Goal: Communication & Community: Answer question/provide support

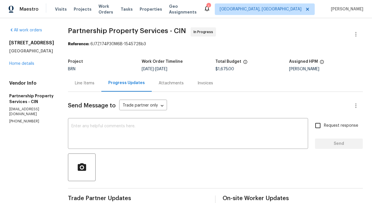
scroll to position [25, 0]
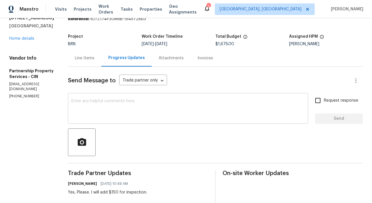
click at [142, 117] on textarea at bounding box center [187, 109] width 233 height 20
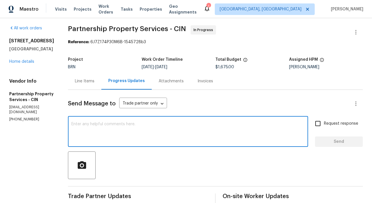
scroll to position [0, 0]
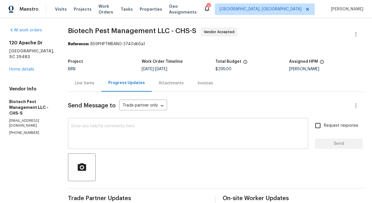
click at [95, 133] on textarea at bounding box center [187, 134] width 233 height 20
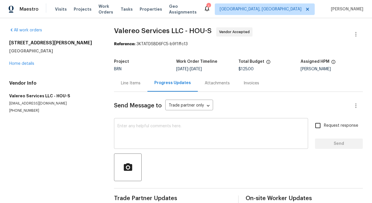
click at [174, 131] on textarea at bounding box center [210, 134] width 187 height 20
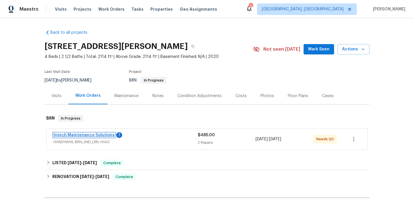
click at [91, 135] on link "Intech Maintenance Solutions" at bounding box center [83, 135] width 61 height 4
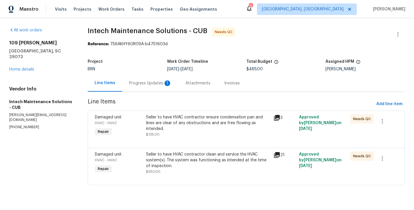
click at [156, 83] on div "Progress Updates 1" at bounding box center [150, 83] width 43 height 6
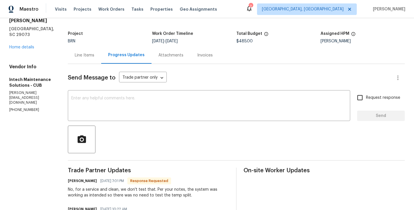
scroll to position [2, 0]
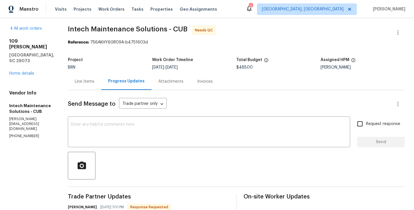
click at [70, 70] on div "Project BRN Work Order Timeline 9/5/2025 - 9/8/2025 Total Budget $485.00 Assign…" at bounding box center [236, 63] width 337 height 18
click at [75, 80] on div "Line Items" at bounding box center [85, 82] width 20 height 6
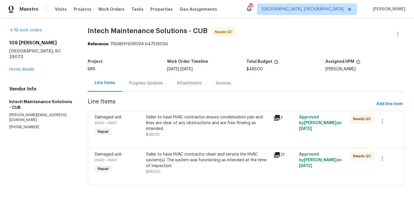
click at [135, 86] on div "Progress Updates" at bounding box center [146, 82] width 48 height 17
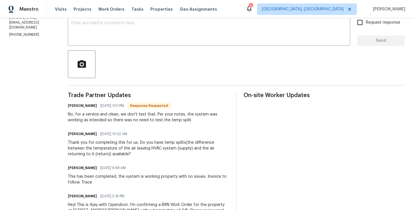
scroll to position [83, 0]
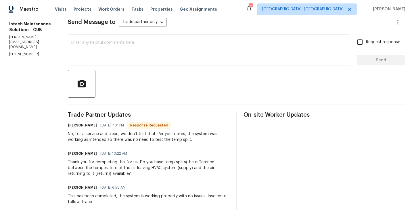
click at [93, 49] on textarea at bounding box center [209, 51] width 276 height 20
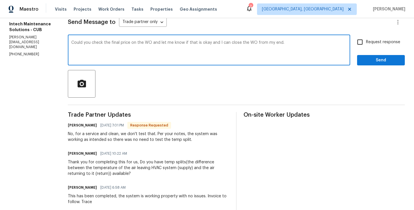
click at [201, 43] on textarea "Could you check the final price on the WO and let me know if that is okay and I…" at bounding box center [209, 51] width 276 height 20
click at [238, 44] on textarea "Could you check the final price on the WO and let me know if that is okay so th…" at bounding box center [209, 51] width 276 height 20
type textarea "Could you check the final price on the WO and let me know if that is okay so th…"
click at [359, 41] on input "Request response" at bounding box center [360, 42] width 12 height 12
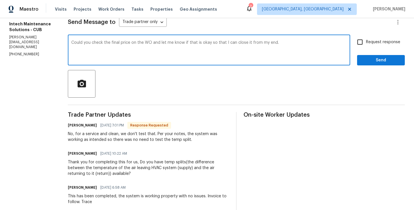
checkbox input "true"
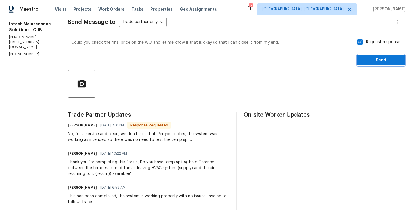
click at [375, 56] on button "Send" at bounding box center [381, 60] width 48 height 11
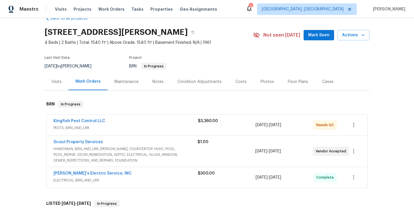
scroll to position [15, 0]
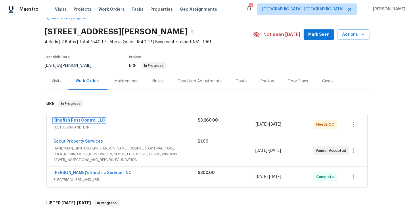
click at [88, 121] on link "Kingfish Pest Control LLC" at bounding box center [79, 120] width 52 height 4
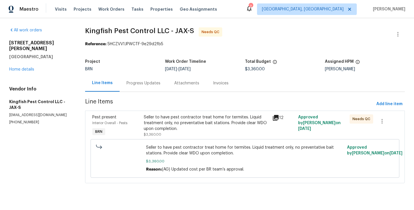
click at [143, 86] on div "Progress Updates" at bounding box center [144, 82] width 48 height 17
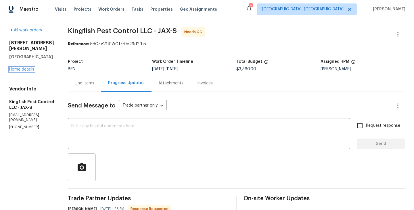
click at [30, 67] on link "Home details" at bounding box center [21, 69] width 25 height 4
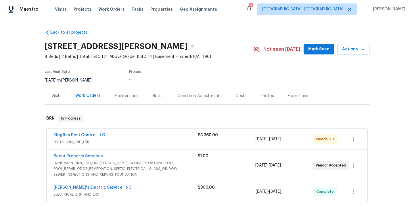
scroll to position [11, 0]
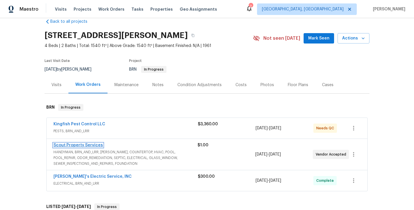
click at [85, 144] on link "Scout Property Services" at bounding box center [77, 145] width 49 height 4
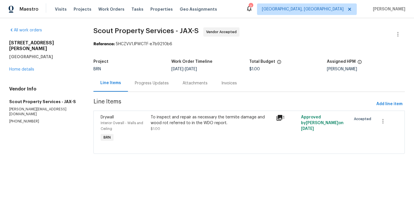
click at [154, 84] on div "Progress Updates" at bounding box center [152, 83] width 34 height 6
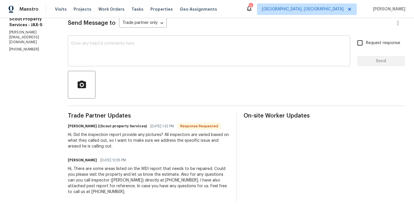
scroll to position [83, 0]
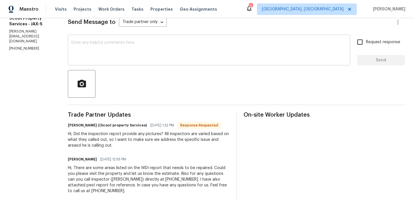
click at [106, 57] on textarea at bounding box center [209, 51] width 276 height 20
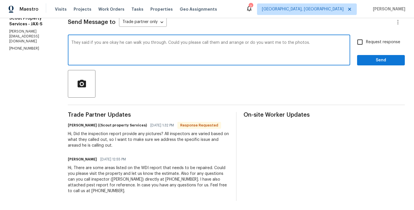
click at [281, 41] on textarea "They said if you are okay he can walk you through. Could you please call them a…" at bounding box center [209, 51] width 276 height 20
type textarea "They said if you are okay he can walk you through. Could you please call them a…"
click at [365, 45] on input "Request response" at bounding box center [360, 42] width 12 height 12
checkbox input "true"
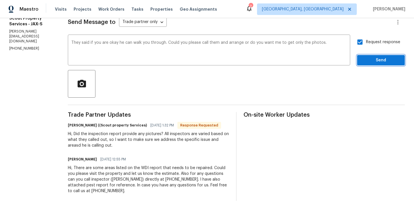
click at [385, 59] on span "Send" at bounding box center [381, 60] width 39 height 7
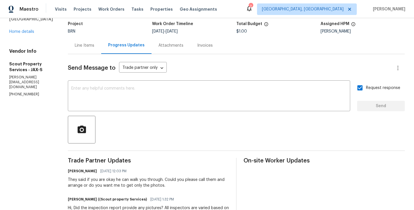
scroll to position [13, 0]
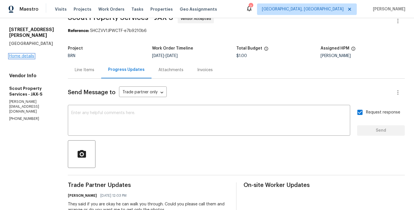
click at [28, 58] on link "Home details" at bounding box center [21, 56] width 25 height 4
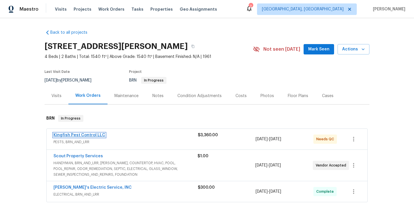
click at [81, 135] on link "Kingfish Pest Control LLC" at bounding box center [79, 135] width 52 height 4
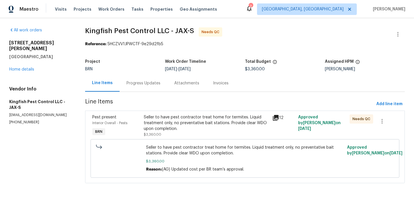
click at [146, 91] on div "Progress Updates" at bounding box center [144, 82] width 48 height 17
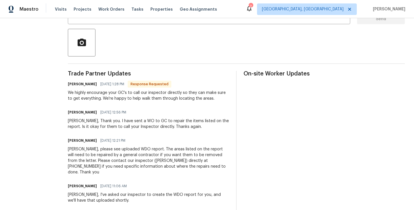
scroll to position [127, 0]
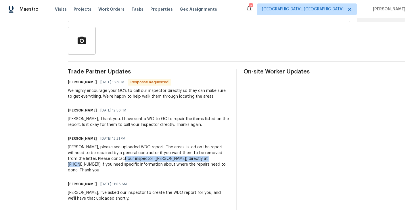
drag, startPoint x: 103, startPoint y: 158, endPoint x: 195, endPoint y: 156, distance: 92.1
click at [195, 156] on div "Roushan, please see uploaded WDO report. The areas listed on the report will ne…" at bounding box center [148, 158] width 161 height 29
copy div "inspector (Eric Becerra) directly at 904-521-0400"
click at [71, 82] on h6 "Brian Wescott" at bounding box center [82, 82] width 29 height 6
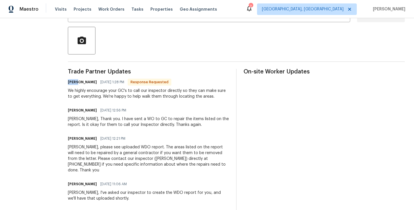
copy h6 "Brian"
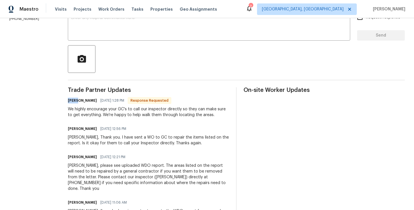
scroll to position [66, 0]
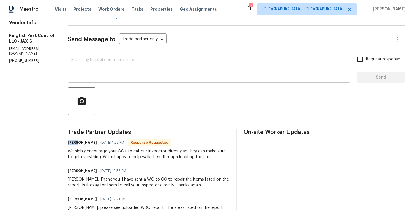
click at [101, 74] on textarea at bounding box center [209, 68] width 276 height 20
paste textarea "Brian"
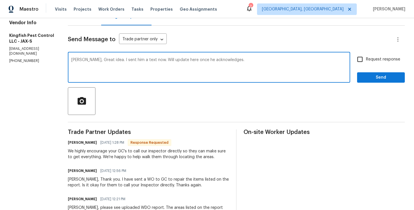
click at [107, 60] on textarea "Brian, Great idea. I sent him a text now. Will update here once he acknowledges." at bounding box center [209, 68] width 276 height 20
type textarea "Brian, Great idea. I have sent him a text now. Will update here once he acknowl…"
click at [359, 60] on input "Request response" at bounding box center [360, 59] width 12 height 12
checkbox input "true"
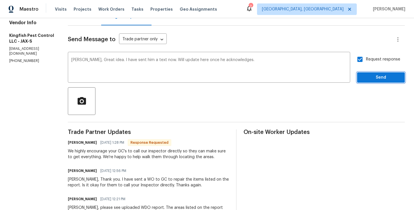
click at [374, 75] on span "Send" at bounding box center [381, 77] width 39 height 7
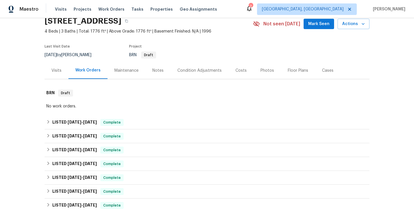
scroll to position [86, 0]
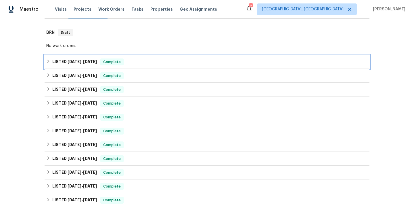
click at [127, 62] on div "LISTED [DATE] - [DATE] Complete" at bounding box center [207, 61] width 322 height 7
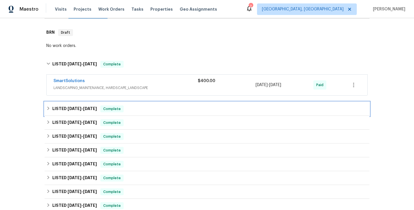
click at [113, 110] on span "Complete" at bounding box center [112, 109] width 22 height 6
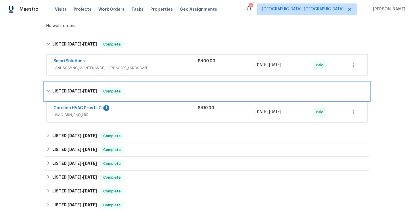
scroll to position [133, 0]
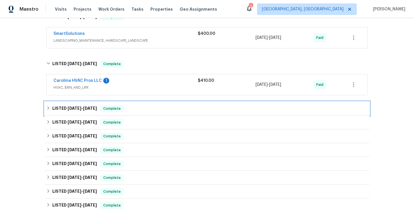
click at [127, 108] on div "LISTED [DATE] - [DATE] Complete" at bounding box center [207, 108] width 322 height 7
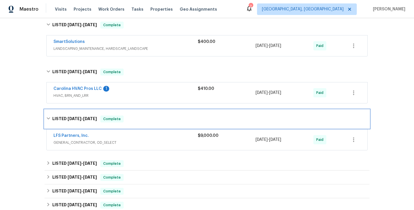
scroll to position [123, 0]
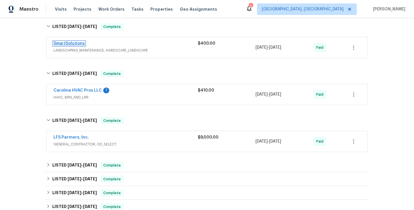
click at [78, 41] on link "SmartSolutions" at bounding box center [68, 43] width 31 height 4
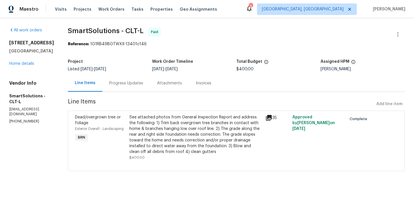
click at [134, 134] on div "See attached photos from General Inspection Report and address the following: 1…" at bounding box center [195, 134] width 133 height 40
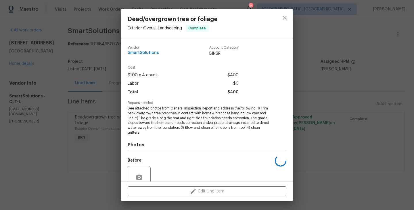
scroll to position [50, 0]
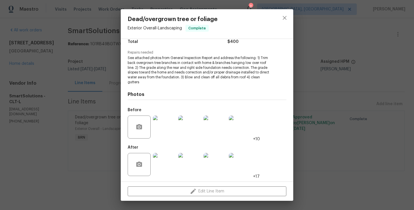
click at [86, 128] on div "Dead/overgrown tree or foliage Exterior Overall - Landscaping Complete Vendor S…" at bounding box center [207, 105] width 414 height 210
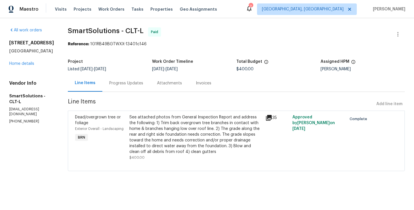
click at [204, 84] on div "Invoices" at bounding box center [204, 83] width 16 height 6
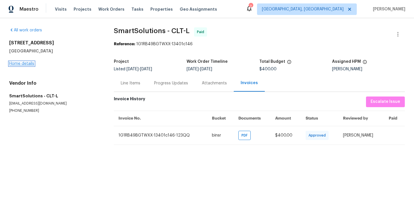
click at [31, 65] on link "Home details" at bounding box center [21, 64] width 25 height 4
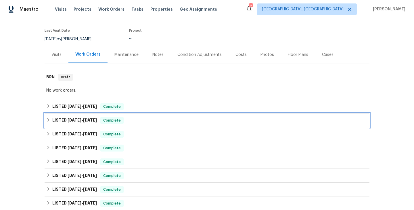
click at [153, 120] on div "LISTED [DATE] - [DATE] Complete" at bounding box center [207, 120] width 322 height 7
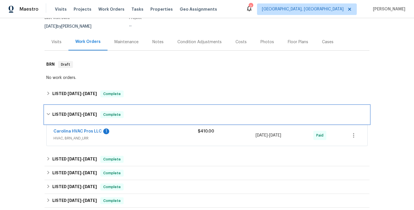
scroll to position [54, 0]
click at [135, 118] on div "LISTED [DATE] - [DATE] Complete" at bounding box center [207, 114] width 325 height 18
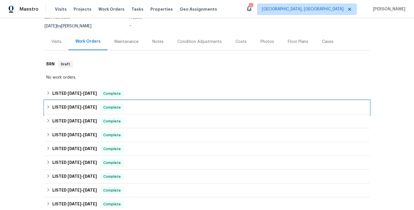
click at [141, 108] on div "LISTED [DATE] - [DATE] Complete" at bounding box center [207, 107] width 322 height 7
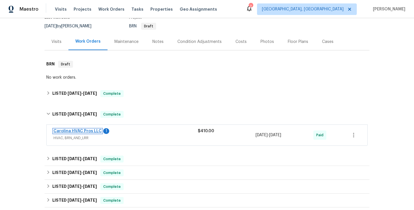
click at [89, 132] on link "Carolina HVAC Pros LLC" at bounding box center [77, 131] width 48 height 4
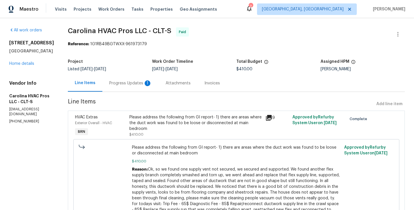
click at [215, 87] on div "Invoices" at bounding box center [212, 82] width 29 height 17
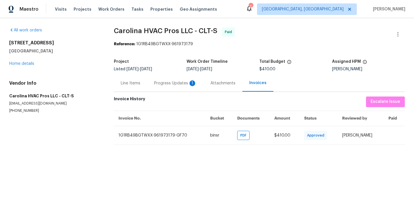
click at [89, 114] on section "All work orders 728 Jefferson Ave Rock Hill, SC 29730 Home details Vendor Info …" at bounding box center [54, 85] width 91 height 117
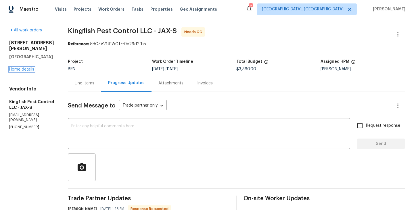
click at [20, 67] on link "Home details" at bounding box center [21, 69] width 25 height 4
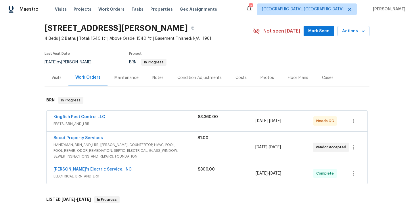
scroll to position [24, 0]
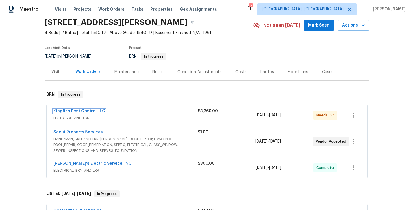
click at [80, 112] on link "Kingfish Pest Control LLC" at bounding box center [79, 111] width 52 height 4
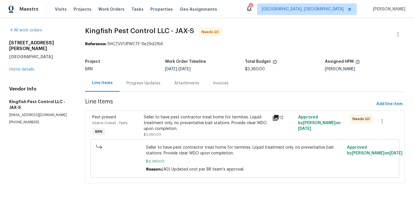
click at [150, 81] on div "Progress Updates" at bounding box center [144, 83] width 34 height 6
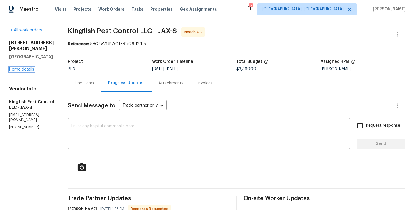
click at [24, 67] on link "Home details" at bounding box center [21, 69] width 25 height 4
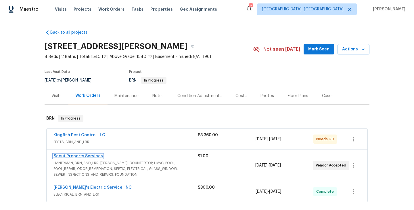
click at [78, 155] on link "Scout Property Services" at bounding box center [77, 156] width 49 height 4
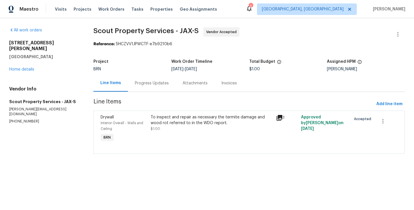
click at [152, 90] on div "Progress Updates" at bounding box center [152, 82] width 48 height 17
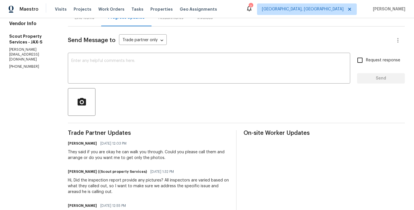
scroll to position [24, 0]
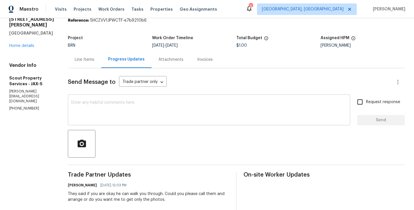
click at [111, 107] on textarea at bounding box center [209, 110] width 276 height 20
paste textarea "inspector (Eric Becerra) directly at 904-521-0400"
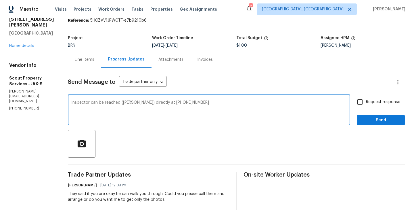
drag, startPoint x: 143, startPoint y: 102, endPoint x: 118, endPoint y: 101, distance: 25.0
click at [118, 101] on textarea "Inspector can be reached (Eric Becerra) directly at 904-521-0400" at bounding box center [209, 110] width 276 height 20
click at [87, 103] on textarea "Inspector can be reached directly at 904-521-0400" at bounding box center [209, 110] width 276 height 20
paste textarea "(Eric Becerra)"
click at [144, 102] on textarea "Inspector(Eric Becerra) can be reached directly at 904-521-0400" at bounding box center [209, 110] width 276 height 20
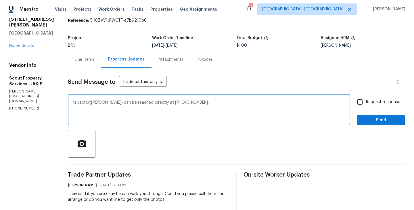
type textarea "Inspector(Eric Becerra) can be reached directly at 904-521-0400."
click at [360, 103] on input "Request response" at bounding box center [360, 102] width 12 height 12
checkbox input "true"
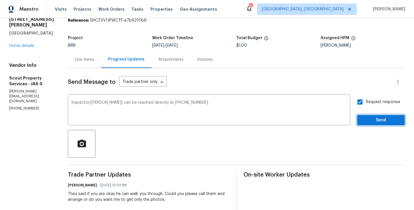
click at [381, 116] on button "Send" at bounding box center [381, 120] width 48 height 11
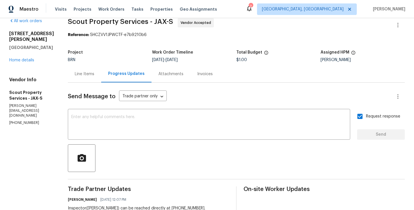
scroll to position [11, 0]
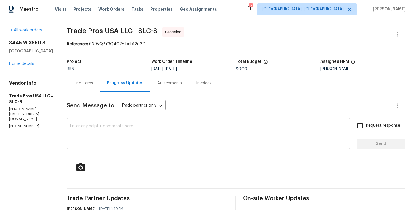
click at [93, 123] on div "x ​" at bounding box center [209, 133] width 284 height 29
